Goal: Task Accomplishment & Management: Complete application form

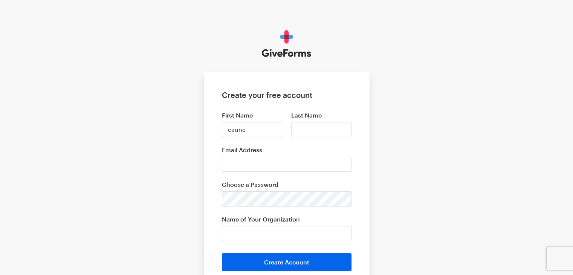
type input "caune"
type input "eei"
type input "[EMAIL_ADDRESS][DOMAIN_NAME]"
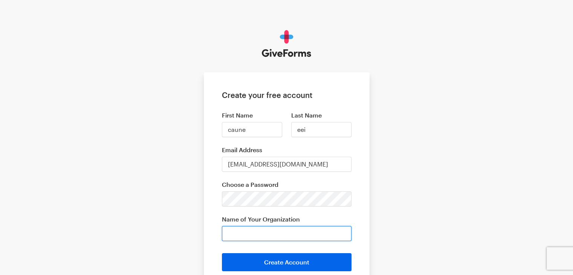
click at [282, 237] on input "Name of Your Organization" at bounding box center [286, 233] width 129 height 15
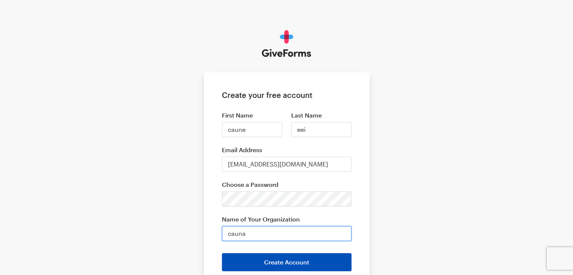
type input "cauna"
click at [298, 258] on button "Create Account" at bounding box center [286, 262] width 129 height 18
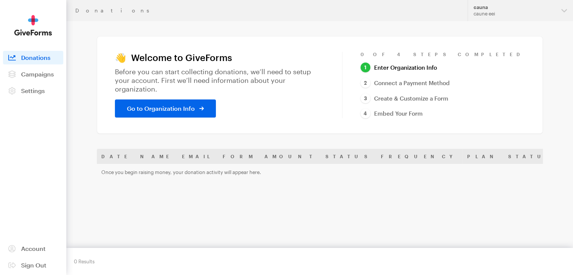
click at [236, 61] on h1 "👋 Welcome to GiveForms" at bounding box center [219, 57] width 209 height 11
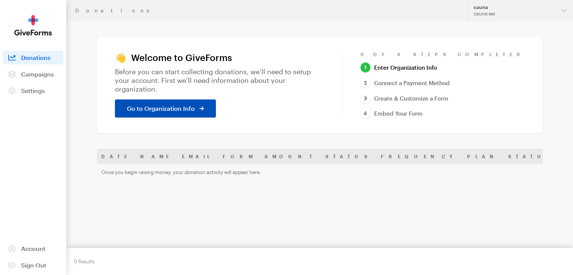
click at [199, 107] on span at bounding box center [201, 108] width 5 height 9
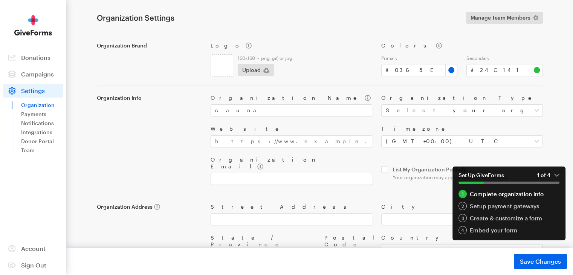
scroll to position [53, 0]
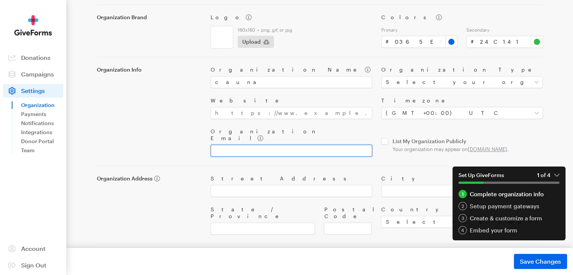
click at [256, 145] on input "Organization Email" at bounding box center [290, 151] width 161 height 12
type input "caune1990@gmail.com"
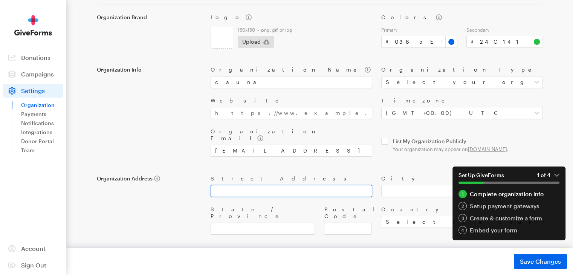
click at [288, 185] on input "Street Address" at bounding box center [290, 191] width 161 height 12
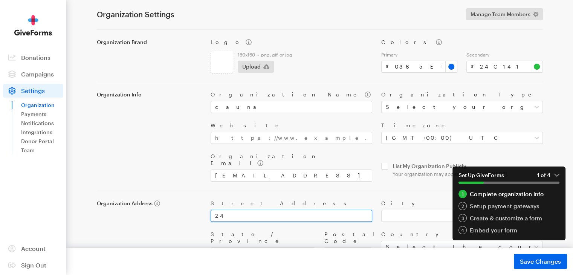
scroll to position [15, 0]
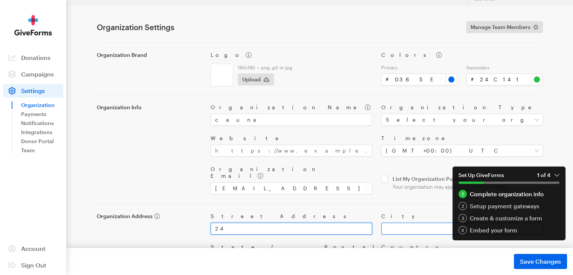
type input "24"
click at [402, 225] on input "City" at bounding box center [461, 228] width 161 height 12
type input "pheonix"
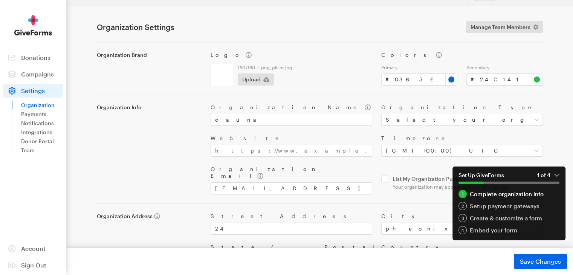
click at [367, 189] on div "Organization Email caune1990@gmail.com" at bounding box center [291, 180] width 171 height 29
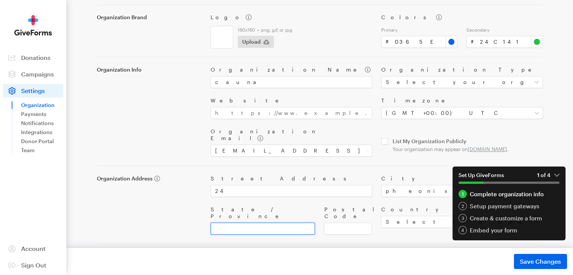
click at [234, 222] on input "State / Province" at bounding box center [262, 228] width 105 height 12
type input "arizona"
click at [348, 222] on input "Postal Code" at bounding box center [348, 228] width 48 height 12
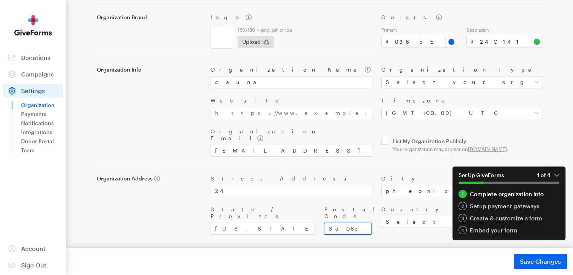
type input "35085"
click at [558, 172] on em "1 of 4" at bounding box center [548, 175] width 22 height 7
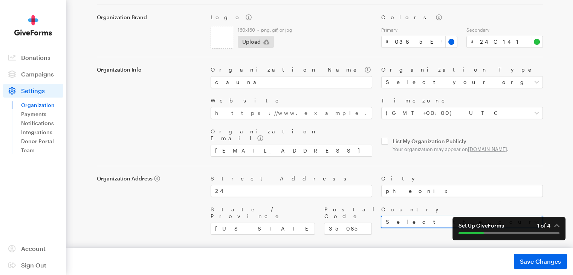
click at [410, 216] on select "Select the country of your organization United States Canada --------------- Af…" at bounding box center [461, 222] width 161 height 12
select select "US"
click at [381, 216] on select "Select the country of your organization United States Canada --------------- Af…" at bounding box center [461, 222] width 161 height 12
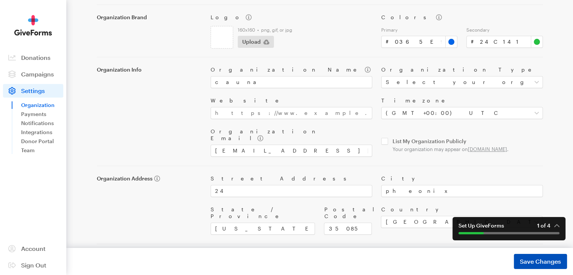
click at [546, 262] on span "Save Changes" at bounding box center [539, 261] width 41 height 9
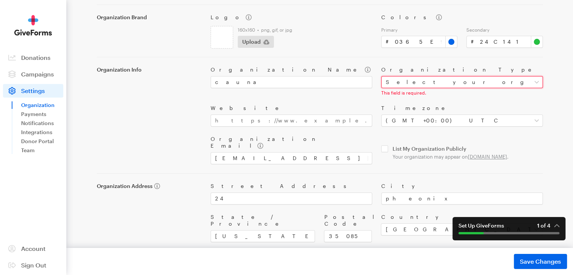
click at [423, 84] on select "Select your organization type Nonprofit Education Religious Political Other" at bounding box center [461, 82] width 161 height 12
select select "nonprofit"
click at [381, 76] on select "Select your organization type Nonprofit Education Religious Political Other" at bounding box center [461, 82] width 161 height 12
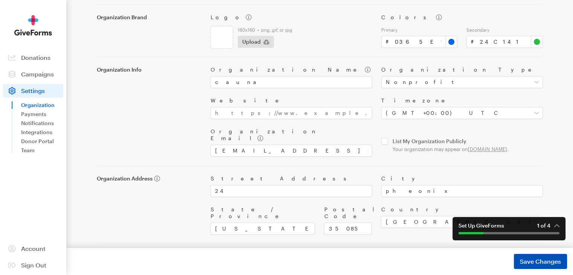
click at [530, 262] on span "Save Changes" at bounding box center [539, 261] width 41 height 9
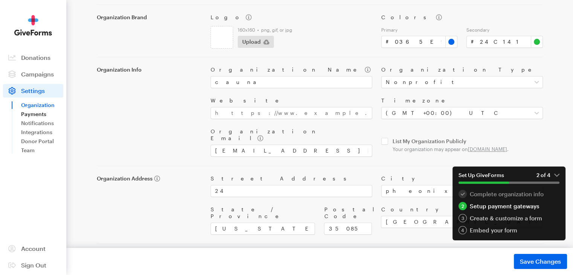
click at [40, 113] on link "Payments" at bounding box center [42, 114] width 42 height 9
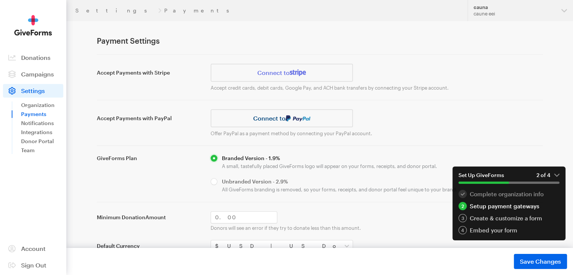
click at [426, 118] on div "Accept Payments with PayPal Connect to Connect to" at bounding box center [319, 118] width 455 height 18
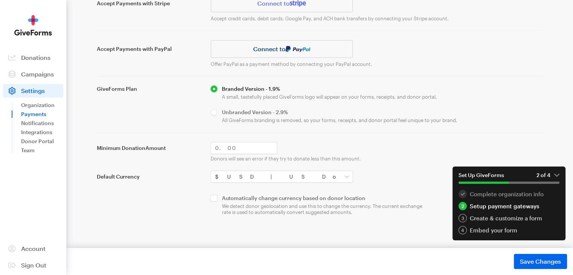
scroll to position [32, 0]
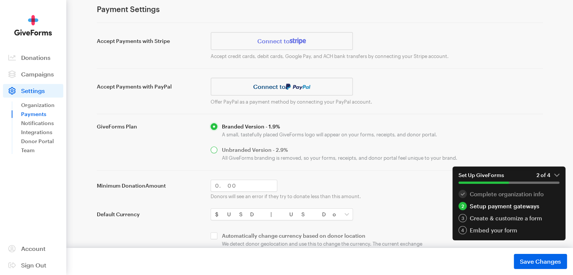
click at [215, 154] on input "radio" at bounding box center [376, 153] width 332 height 14
radio input "true"
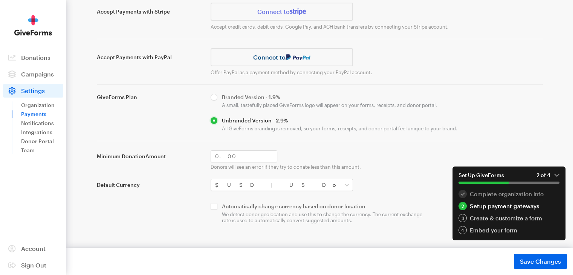
scroll to position [69, 0]
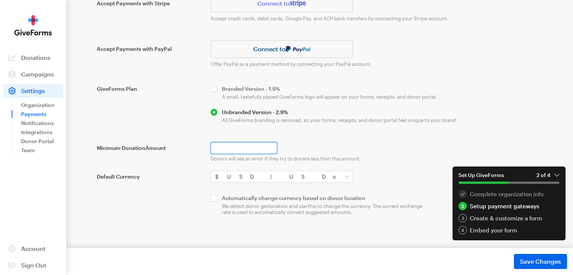
click at [218, 148] on input "Minimum Donation Amount" at bounding box center [243, 148] width 67 height 12
type input "1"
click at [136, 115] on div "GiveForms Plan" at bounding box center [149, 104] width 114 height 38
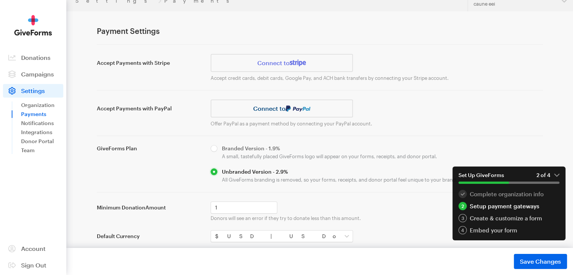
scroll to position [0, 0]
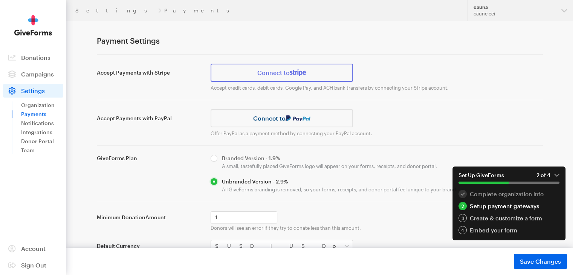
click at [293, 73] on img at bounding box center [297, 72] width 16 height 7
click at [375, 95] on div "Accept Payments with Stripe Connect to Accept credit cards, debit cards, Google…" at bounding box center [320, 169] width 446 height 230
click at [471, 73] on div "Accept Payments with Stripe Connect to" at bounding box center [319, 73] width 455 height 18
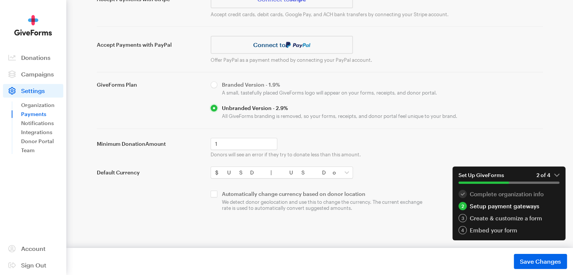
scroll to position [75, 0]
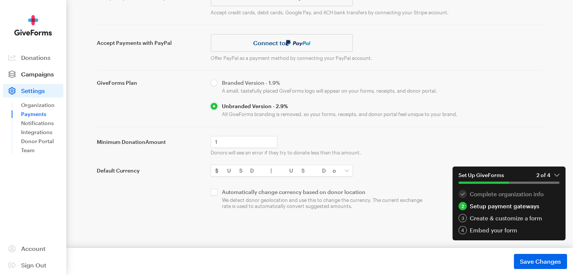
click at [41, 73] on span "Campaigns" at bounding box center [37, 73] width 33 height 7
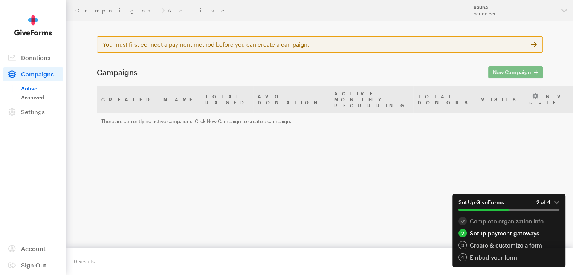
click at [529, 72] on div "New Campaign" at bounding box center [515, 72] width 64 height 9
